Goal: Task Accomplishment & Management: Use online tool/utility

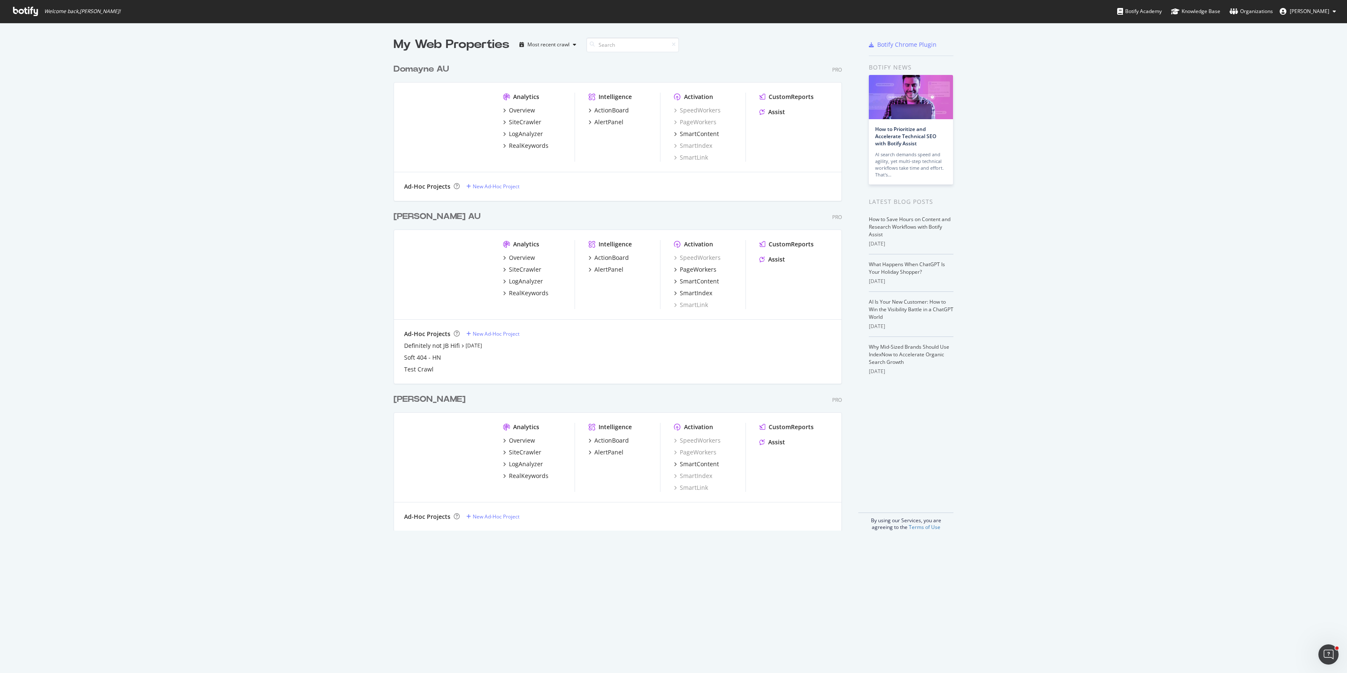
click at [321, 448] on div "My Web Properties Most recent crawl Domayne AU Pro Analytics Overview SiteCrawl…" at bounding box center [673, 283] width 1347 height 521
click at [417, 346] on div "Definitely not JB Hifi" at bounding box center [432, 345] width 56 height 8
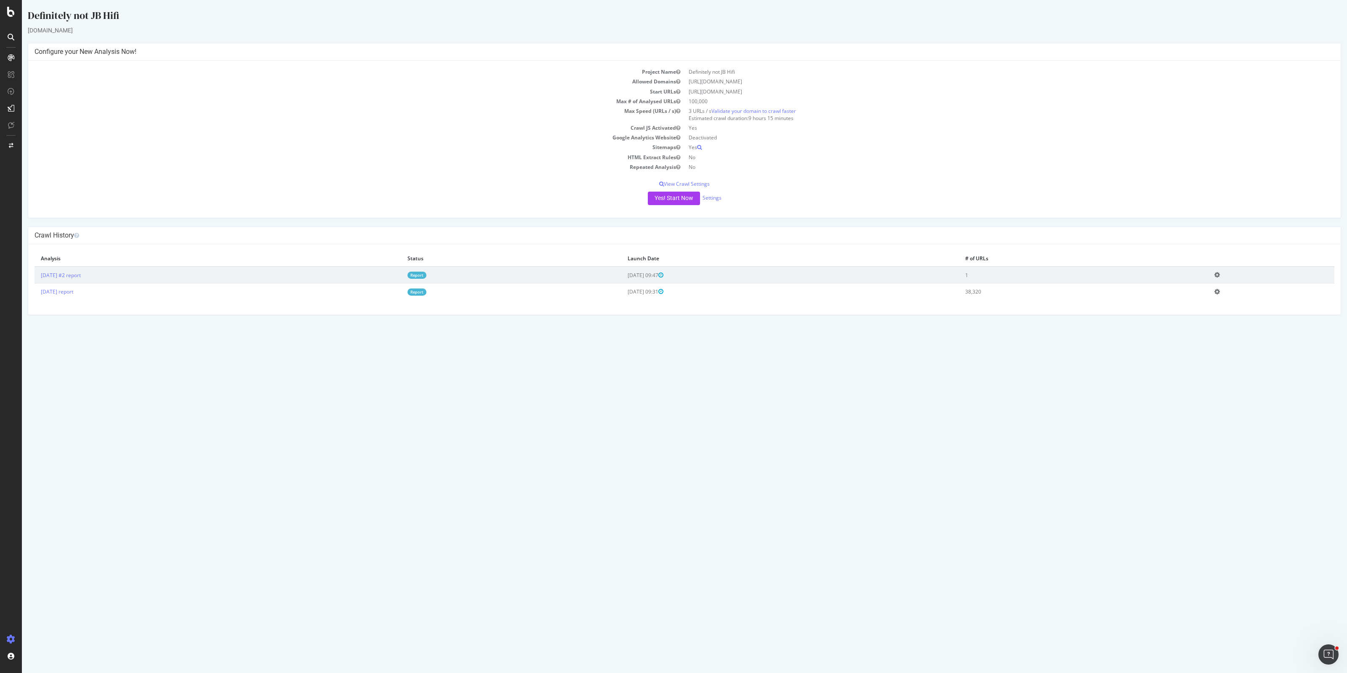
click at [1220, 272] on icon at bounding box center [1217, 275] width 5 height 6
click at [1199, 295] on link "Delete analysis" at bounding box center [1186, 298] width 67 height 11
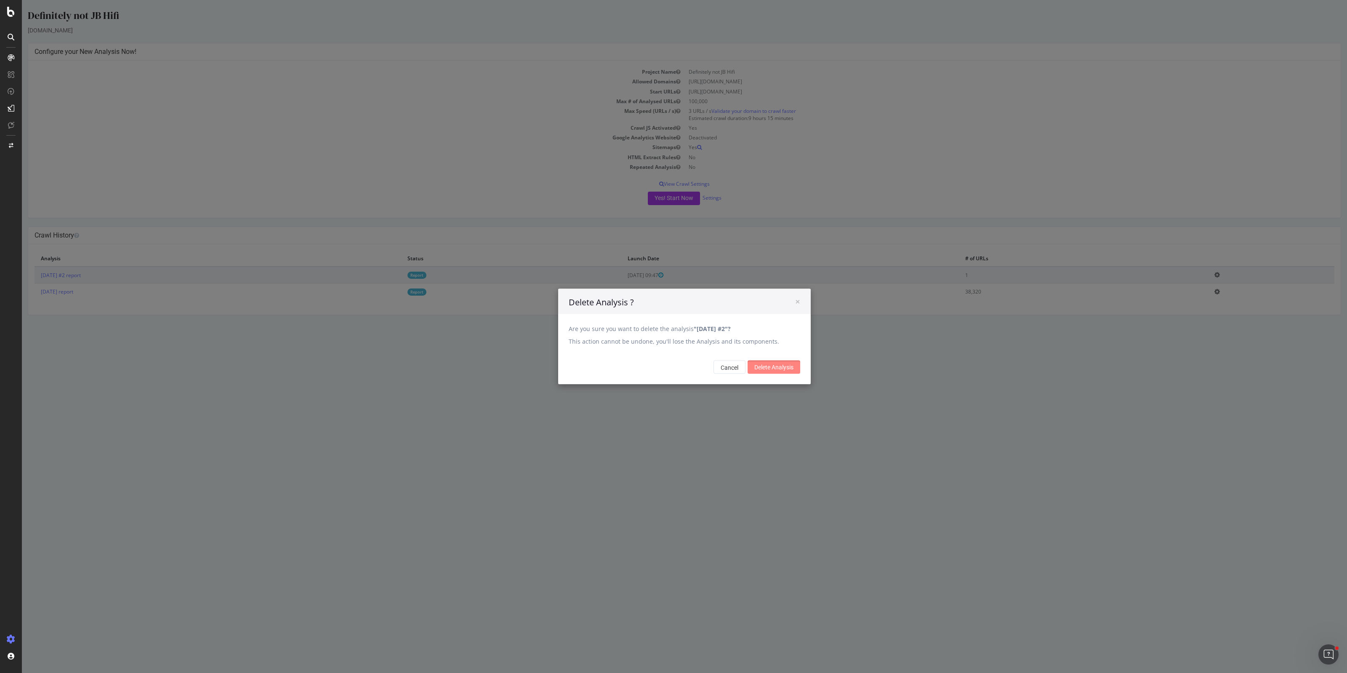
click at [782, 369] on input "Delete Analysis" at bounding box center [774, 366] width 53 height 13
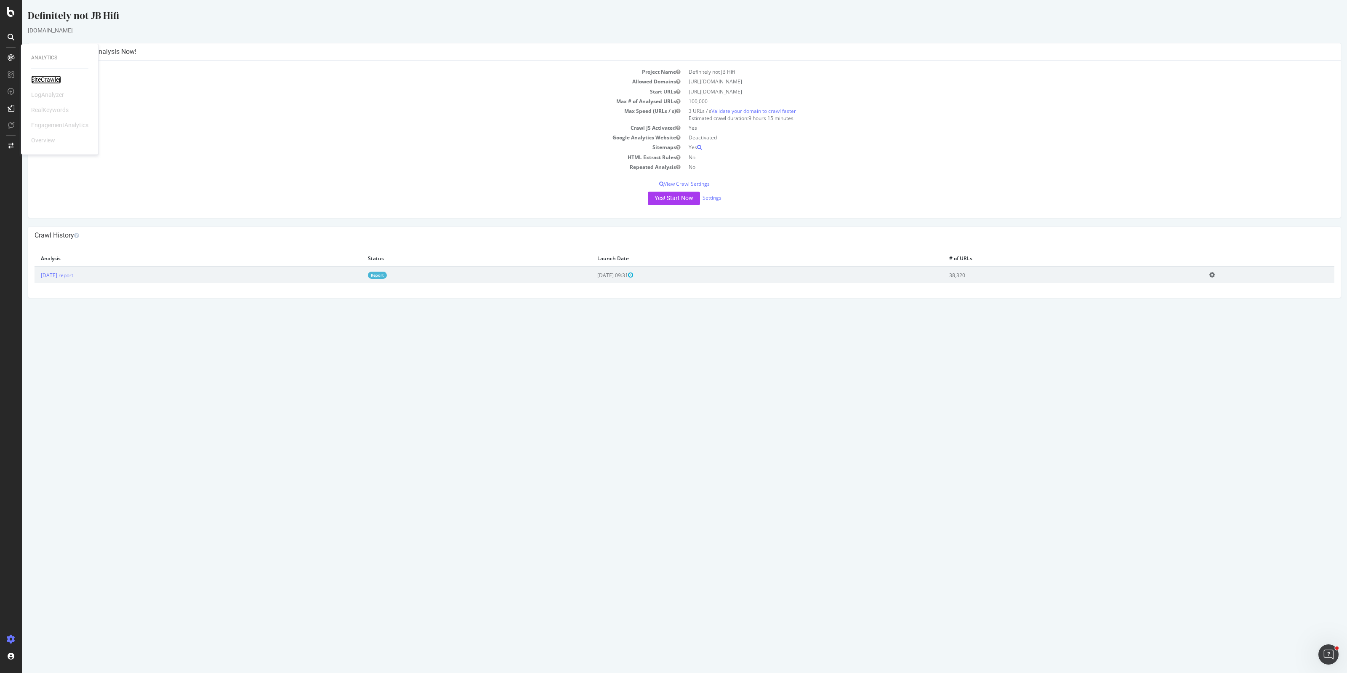
click at [47, 77] on div "SiteCrawler" at bounding box center [46, 79] width 30 height 8
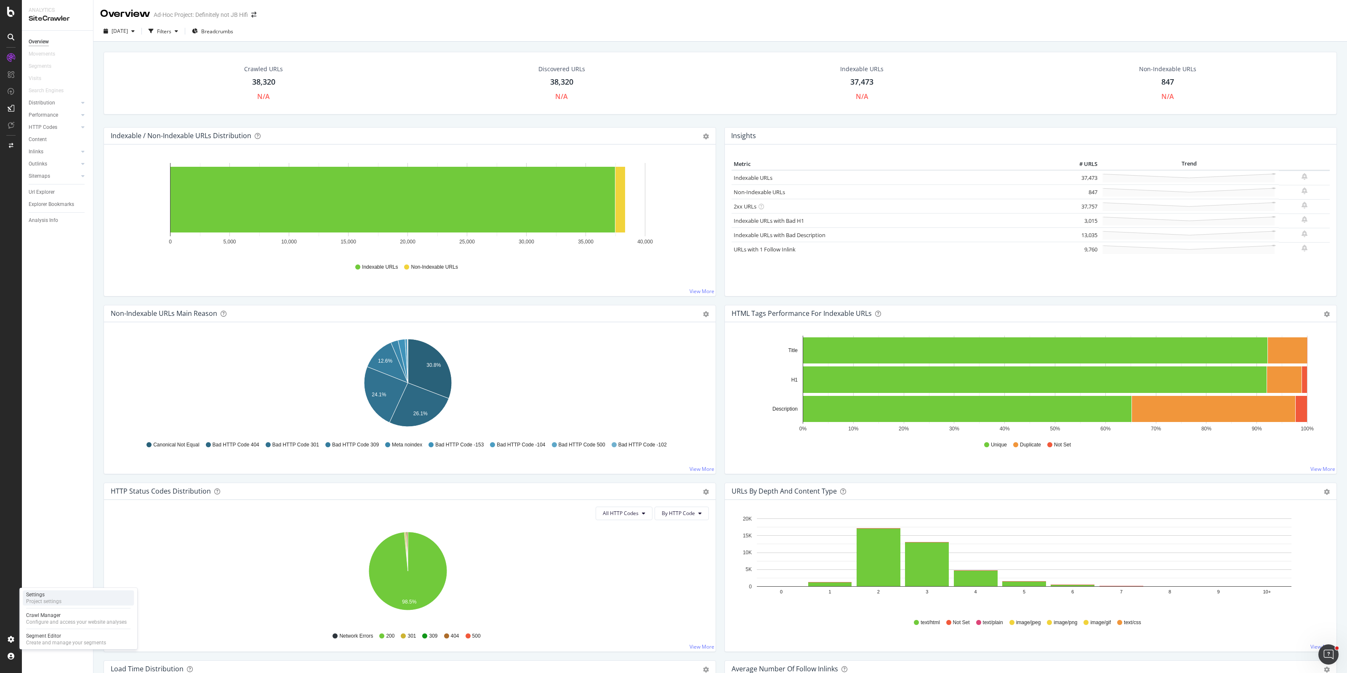
click at [48, 598] on div "Project settings" at bounding box center [43, 601] width 35 height 7
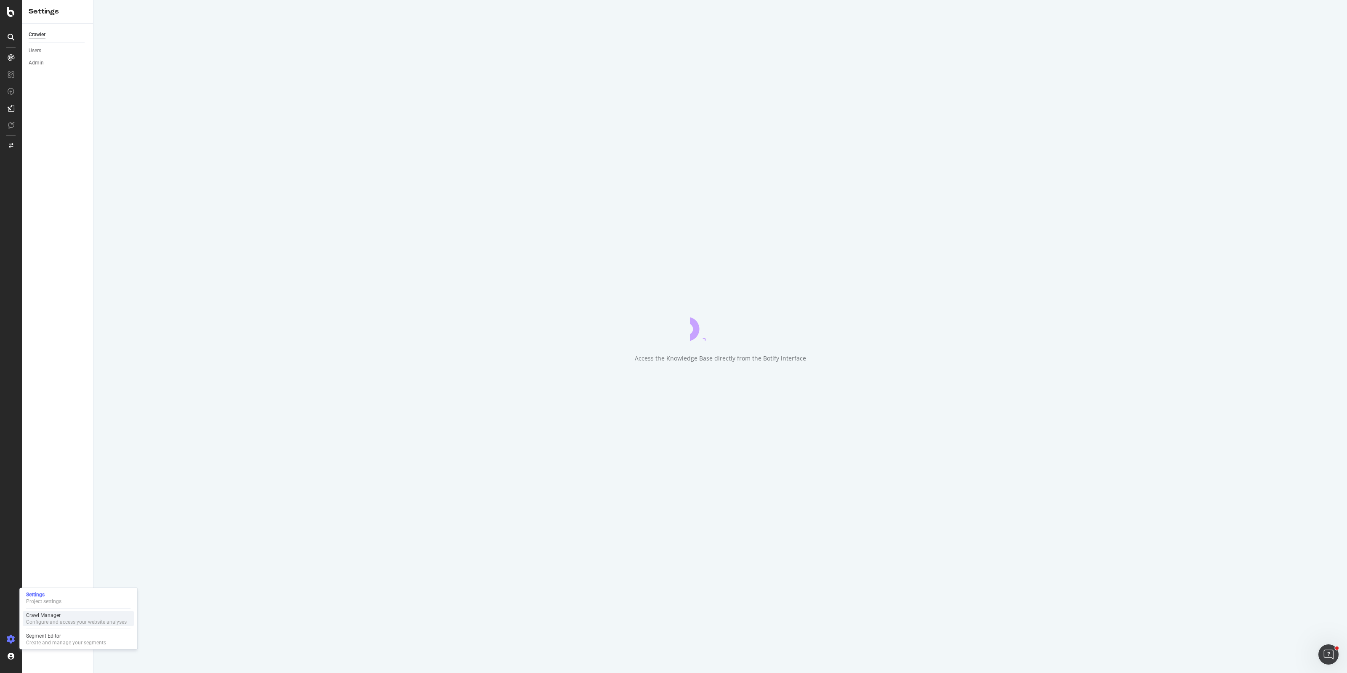
click at [51, 613] on div "Crawl Manager" at bounding box center [76, 615] width 101 height 7
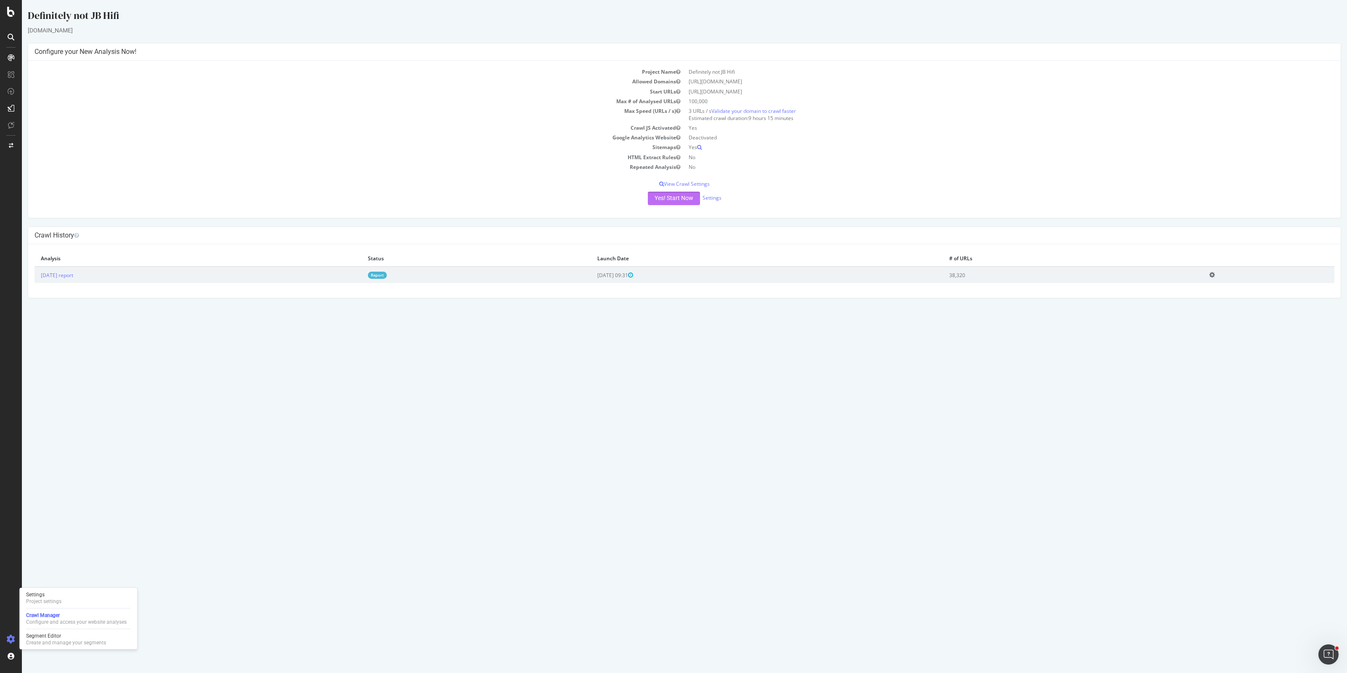
click at [670, 196] on button "Yes! Start Now" at bounding box center [674, 198] width 52 height 13
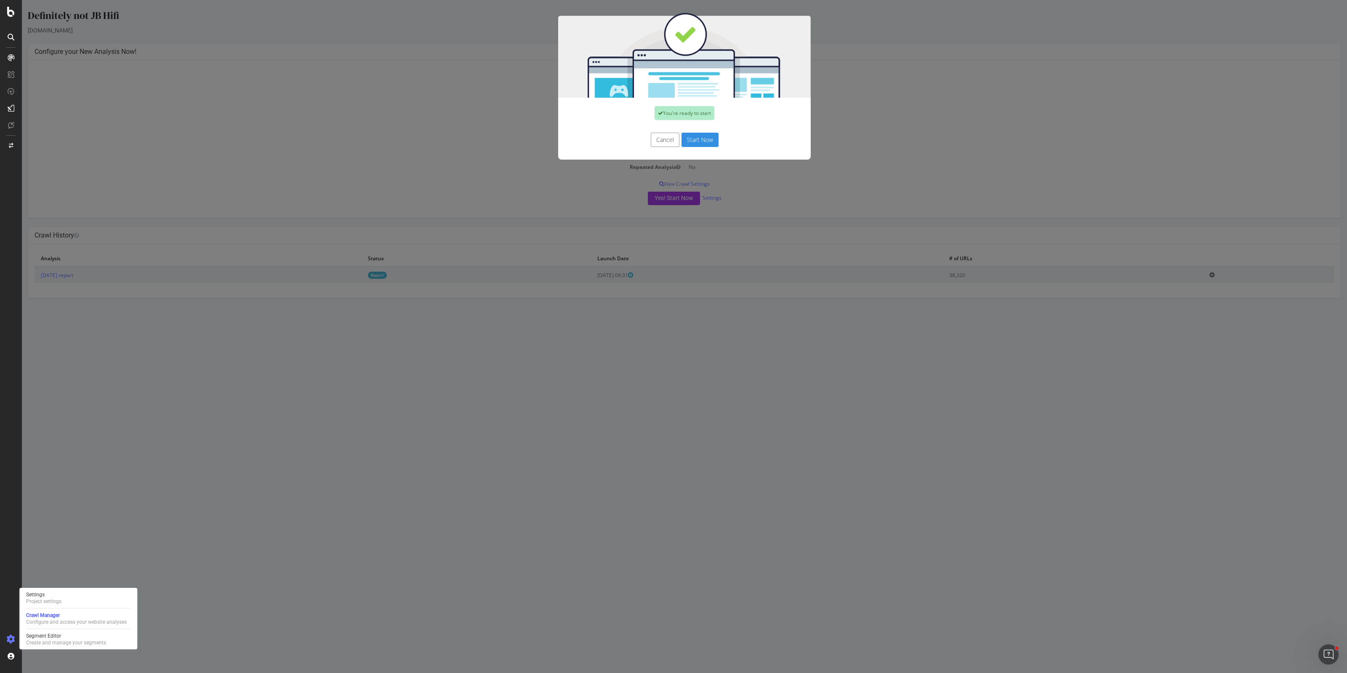
click at [700, 139] on button "Start Now" at bounding box center [700, 140] width 37 height 14
